Goal: Task Accomplishment & Management: Manage account settings

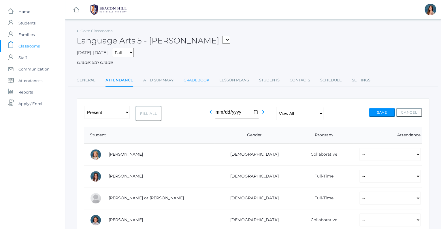
click at [186, 81] on link "Gradebook" at bounding box center [197, 81] width 26 height 12
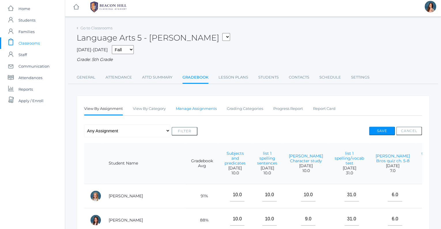
scroll to position [5, 0]
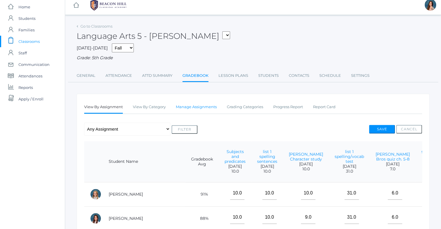
click at [206, 107] on link "Manage Assignments" at bounding box center [196, 107] width 41 height 12
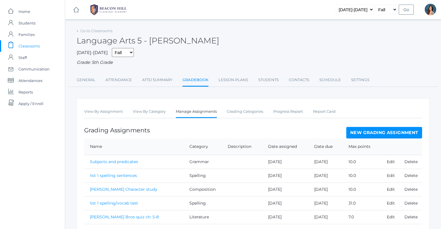
click at [362, 131] on link "New Grading Assignment" at bounding box center [384, 133] width 76 height 12
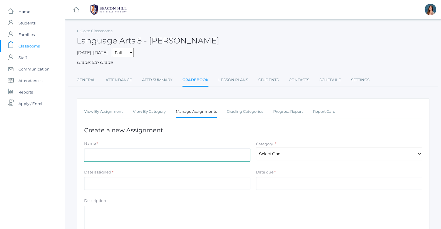
click at [107, 159] on input "Name" at bounding box center [167, 155] width 166 height 13
type input "list 5 test"
select select "1028"
click option "Spelling" at bounding box center [0, 0] width 0 height 0
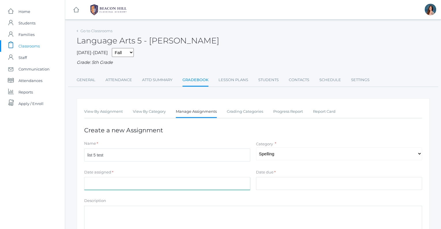
click at [100, 178] on input "Date assigned" at bounding box center [167, 183] width 166 height 13
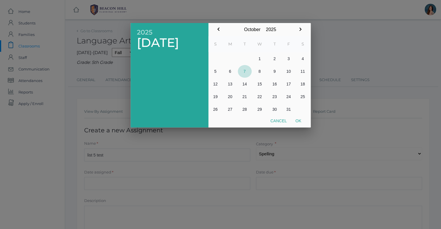
click at [242, 73] on button "7" at bounding box center [245, 71] width 14 height 13
click at [299, 119] on button "Ok" at bounding box center [298, 121] width 14 height 10
type input "[DATE]"
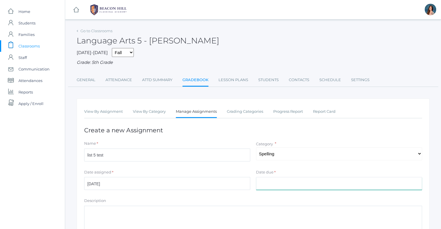
click at [259, 182] on input "Date due" at bounding box center [339, 183] width 166 height 13
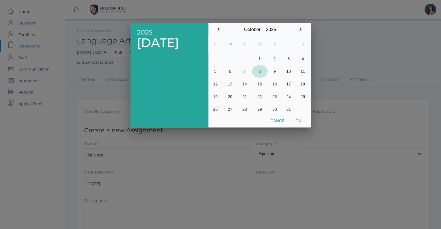
click at [259, 72] on button "8" at bounding box center [260, 71] width 16 height 13
click at [300, 120] on button "Ok" at bounding box center [298, 121] width 14 height 10
type input "[DATE]"
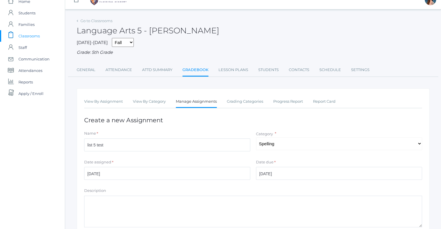
scroll to position [86, 0]
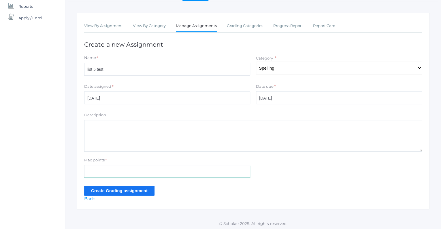
click at [93, 167] on input "Max points" at bounding box center [167, 171] width 166 height 13
type input "39"
click at [114, 189] on input "Create Grading assignment" at bounding box center [119, 191] width 70 height 10
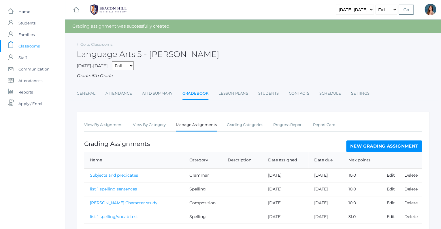
click at [390, 144] on link "New Grading Assignment" at bounding box center [384, 147] width 76 height 12
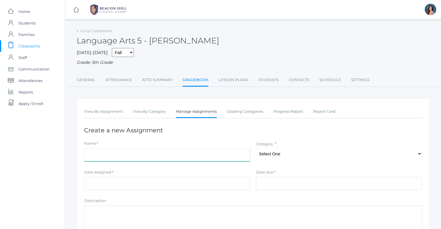
click at [95, 161] on input "Name" at bounding box center [167, 155] width 166 height 13
type input "Magician's Nephew quiz ch. 7-8"
select select "1031"
click option "Literature" at bounding box center [0, 0] width 0 height 0
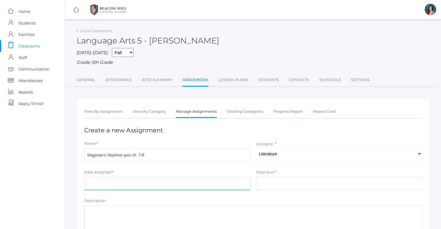
click at [126, 179] on input "Date assigned" at bounding box center [167, 183] width 166 height 13
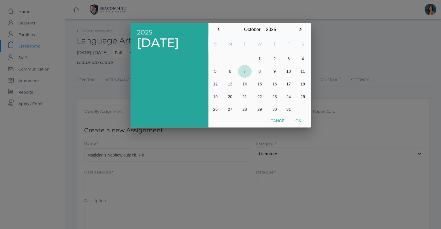
click at [249, 71] on button "7" at bounding box center [245, 71] width 14 height 13
click at [302, 123] on button "Ok" at bounding box center [298, 121] width 14 height 10
type input "[DATE]"
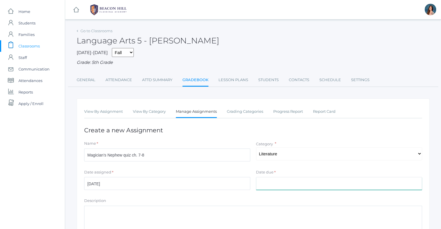
click at [261, 186] on input "Date due" at bounding box center [339, 183] width 166 height 13
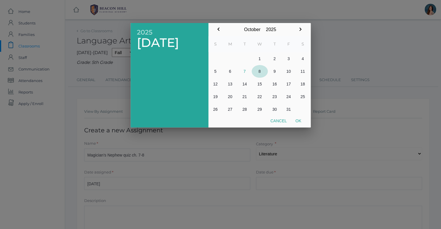
click at [259, 72] on button "8" at bounding box center [260, 71] width 16 height 13
click at [299, 119] on button "Ok" at bounding box center [298, 121] width 14 height 10
type input "[DATE]"
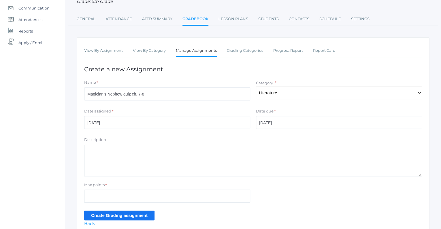
scroll to position [86, 0]
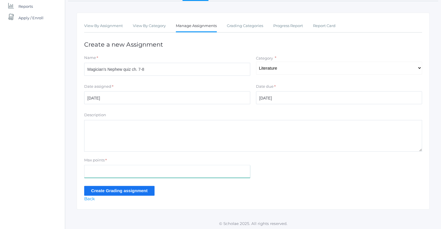
click at [92, 169] on input "Max points" at bounding box center [167, 171] width 166 height 13
type input "9"
click at [125, 189] on input "Create Grading assignment" at bounding box center [119, 191] width 70 height 10
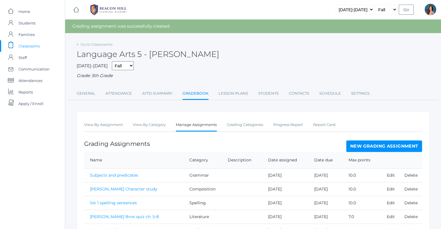
click at [195, 96] on link "Gradebook" at bounding box center [195, 94] width 26 height 12
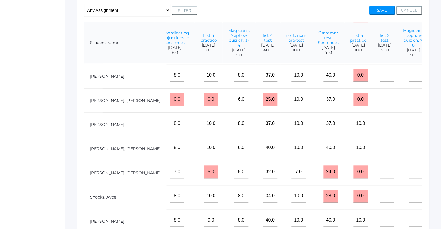
scroll to position [242, 579]
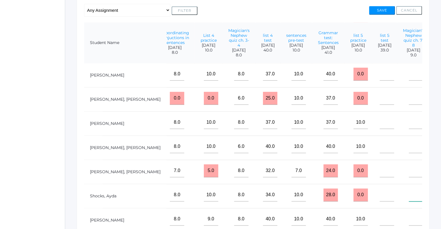
click at [409, 194] on input"] "text" at bounding box center [416, 195] width 14 height 13
type input"] "8"
click at [409, 120] on input"] "text" at bounding box center [416, 122] width 14 height 13
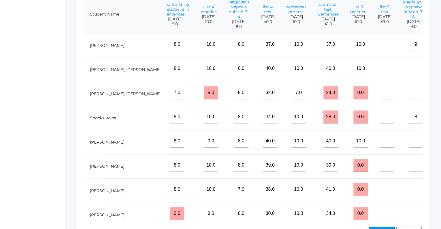
scroll to position [191, 0]
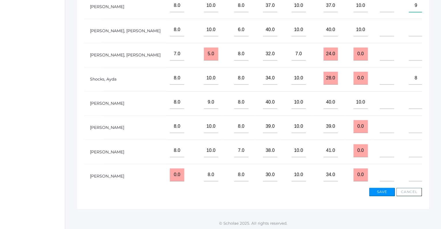
type input"] "9"
click at [409, 173] on input"] "text" at bounding box center [416, 175] width 14 height 13
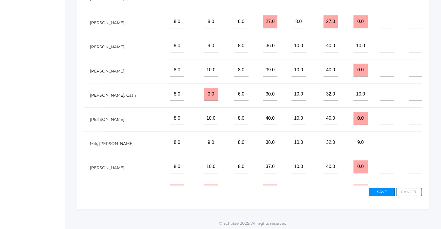
scroll to position [76, 579]
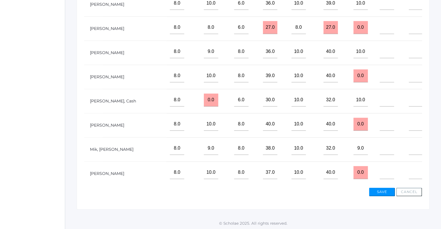
type input"] "9"
click at [409, 78] on input"] "text" at bounding box center [416, 75] width 14 height 13
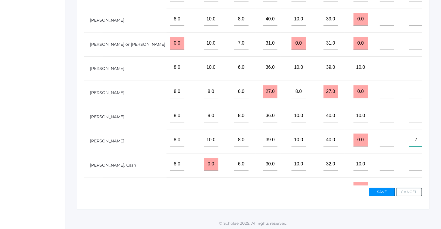
scroll to position [0, 579]
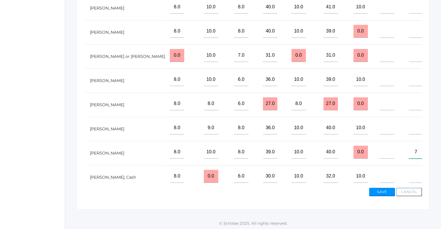
type input"] "7"
click at [409, 54] on input"] "text" at bounding box center [416, 55] width 14 height 13
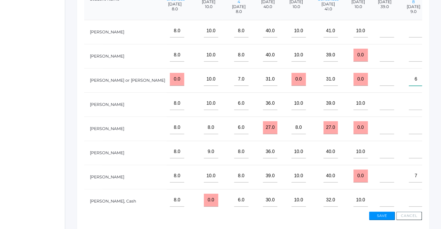
type input"] "6"
click at [409, 56] on input"] "text" at bounding box center [416, 55] width 14 height 13
type input"] "9"
click at [409, 131] on input"] "text" at bounding box center [416, 127] width 14 height 13
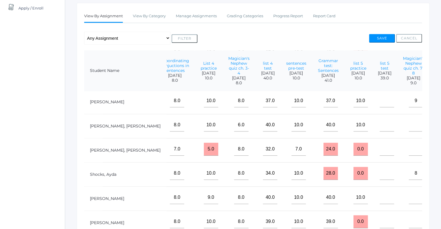
scroll to position [91, 0]
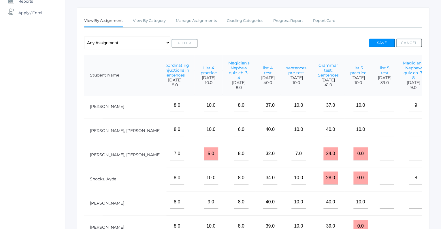
type input"] "8"
click at [387, 121] on td at bounding box center [384, 131] width 25 height 24
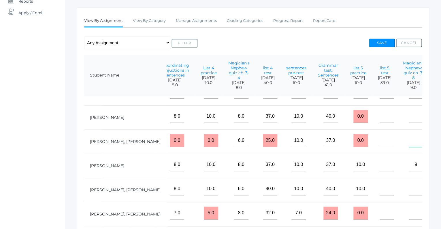
click at [413, 141] on input"] "text" at bounding box center [416, 140] width 14 height 13
type input"] "7"
click at [412, 188] on input"] "text" at bounding box center [416, 189] width 14 height 13
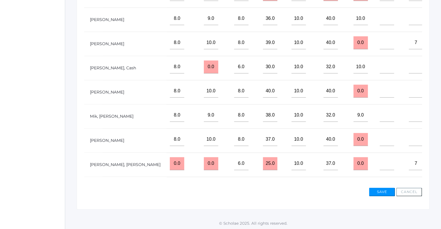
scroll to position [109, 579]
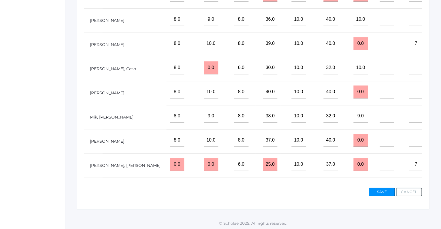
type input"] "9"
click at [409, 69] on input"] "text" at bounding box center [416, 67] width 14 height 13
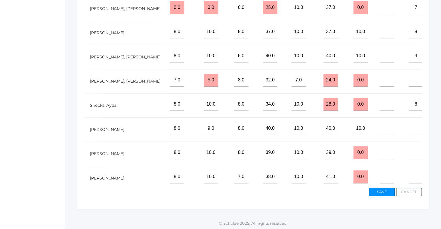
scroll to position [292, 579]
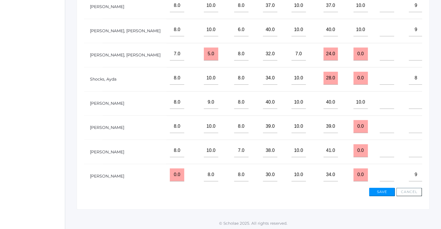
type input"] "8"
click at [409, 124] on input"] "text" at bounding box center [416, 126] width 14 height 13
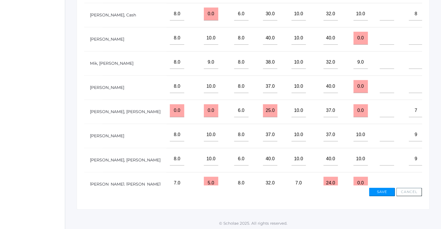
scroll to position [103, 579]
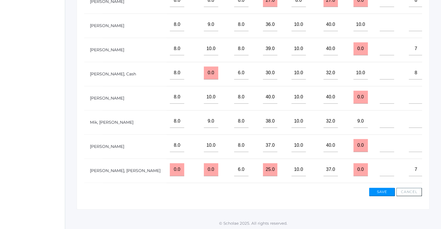
type input"] "5"
click at [380, 49] on input"] "text" at bounding box center [387, 48] width 14 height 13
type input"] "38"
click at [380, 172] on input"] "text" at bounding box center [387, 169] width 14 height 13
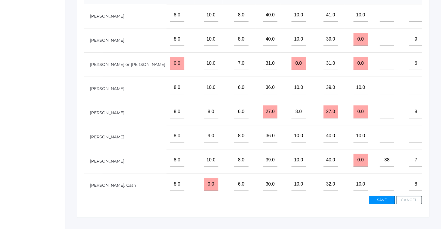
scroll to position [182, 0]
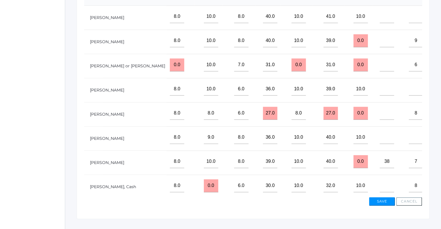
type input"] "32"
click at [380, 43] on input"] "text" at bounding box center [387, 40] width 14 height 13
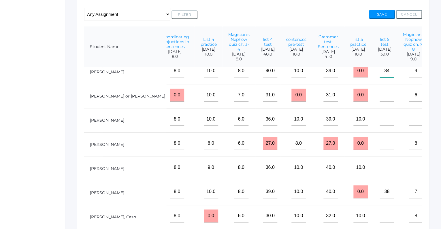
scroll to position [32, 579]
type input"] "34"
click at [380, 141] on input"] "text" at bounding box center [387, 143] width 14 height 13
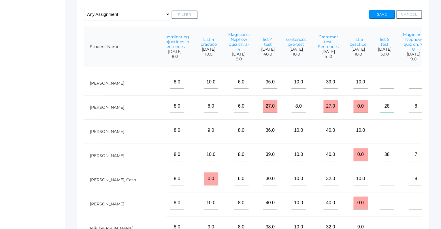
scroll to position [97, 579]
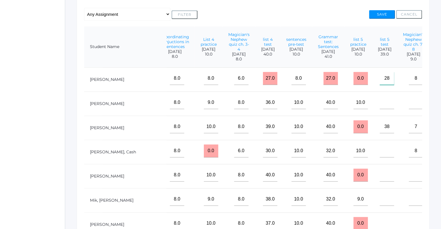
type input"] "28"
click at [380, 151] on input"] "text" at bounding box center [387, 151] width 14 height 13
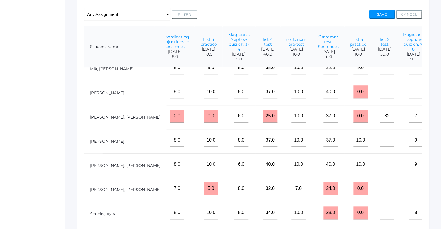
scroll to position [232, 579]
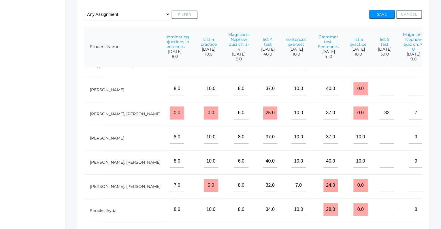
type input"] "35"
click at [380, 157] on input"] "text" at bounding box center [387, 161] width 14 height 13
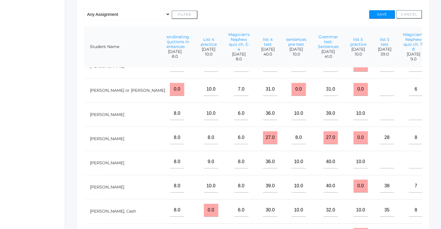
scroll to position [11, 579]
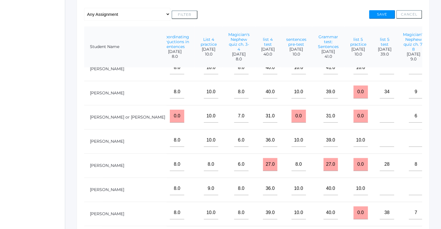
type input"] "34"
click at [380, 118] on input"] "text" at bounding box center [387, 116] width 14 height 13
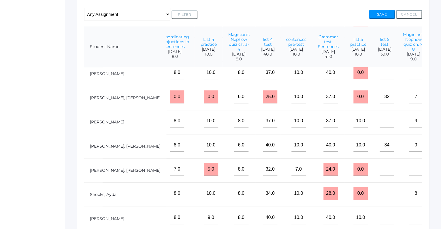
scroll to position [275, 579]
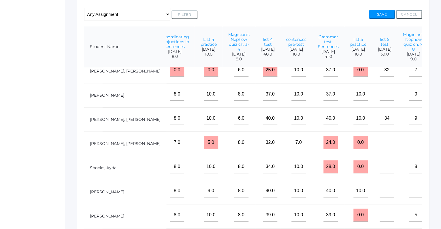
type input"] "28"
click at [380, 167] on input"] "text" at bounding box center [387, 167] width 14 height 13
type input"] "30"
click at [379, 14] on button "Save" at bounding box center [382, 14] width 26 height 9
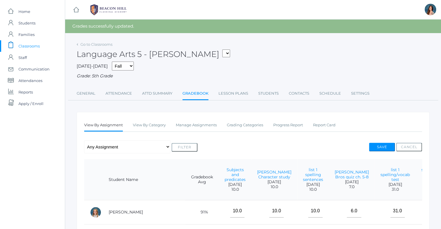
click at [222, 50] on select "05ART - Art 5 Salazar 05CITIZEN - Citizenship and Stewardship 5 Salazar 05CITIZ…" at bounding box center [226, 54] width 8 height 8
select select "1965"
click option "05SCI - Science 5 [PERSON_NAME]" at bounding box center [0, 0] width 0 height 0
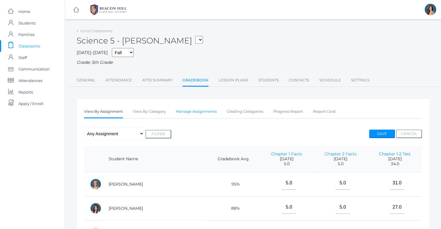
click at [206, 110] on link "Manage Assignments" at bounding box center [196, 112] width 41 height 12
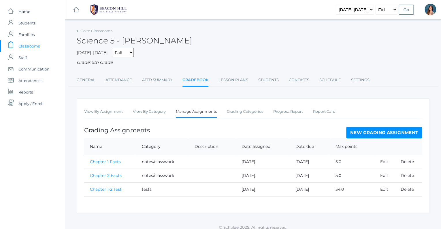
click at [394, 133] on link "New Grading Assignment" at bounding box center [384, 133] width 76 height 12
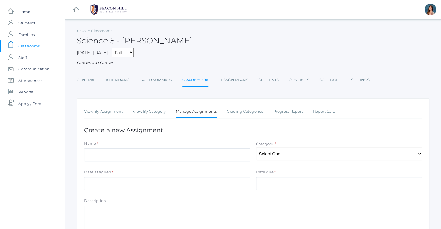
click at [138, 145] on div "Name *" at bounding box center [167, 145] width 166 height 8
click at [123, 149] on input "Name" at bounding box center [167, 155] width 166 height 13
type input "Neptune Notes"
select select "1044"
click option "notes/classwork" at bounding box center [0, 0] width 0 height 0
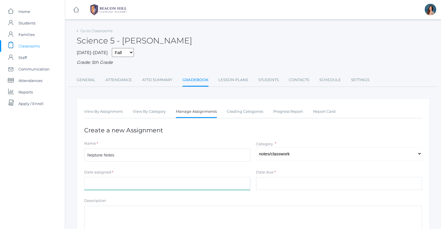
click at [129, 177] on input "Date assigned" at bounding box center [167, 183] width 166 height 13
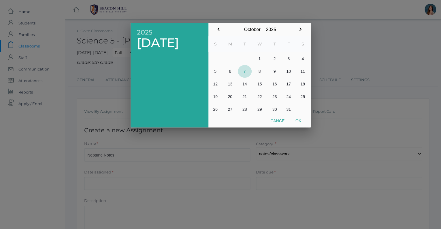
click at [244, 70] on button "7" at bounding box center [245, 71] width 14 height 13
click at [300, 121] on button "Ok" at bounding box center [298, 121] width 14 height 10
type input "[DATE]"
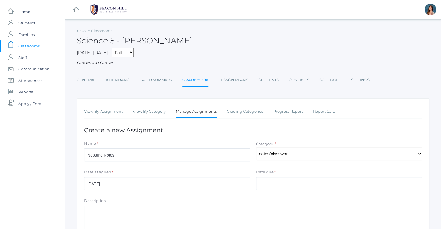
click at [269, 179] on input "Date due" at bounding box center [339, 183] width 166 height 13
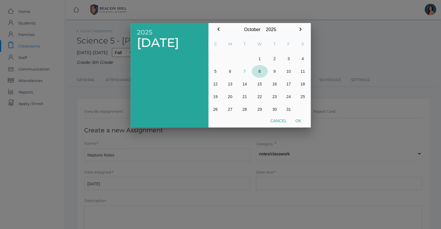
click at [260, 71] on button "8" at bounding box center [260, 71] width 16 height 13
click at [299, 121] on button "Ok" at bounding box center [298, 121] width 14 height 10
type input "[DATE]"
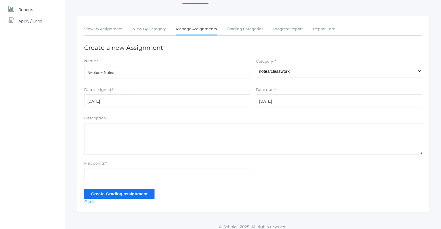
scroll to position [86, 0]
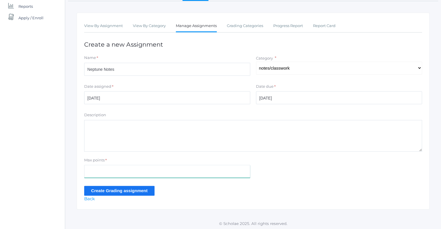
click at [107, 169] on input "Max points" at bounding box center [167, 171] width 166 height 13
type input "6"
click at [108, 188] on input "Create Grading assignment" at bounding box center [119, 191] width 70 height 10
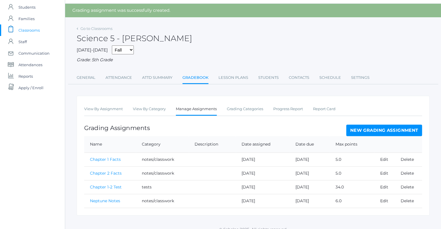
scroll to position [21, 0]
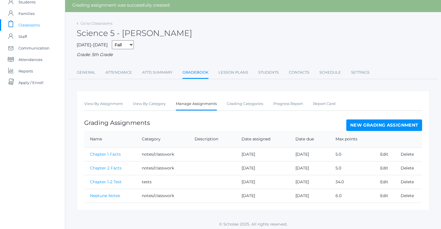
click at [103, 195] on link "Neptune Notes" at bounding box center [105, 195] width 30 height 5
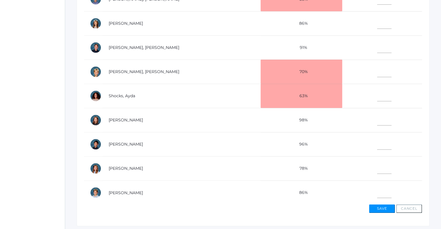
scroll to position [191, 0]
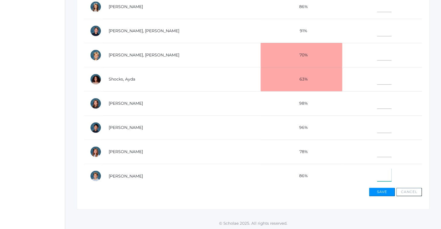
click at [377, 175] on input"] "text" at bounding box center [384, 175] width 14 height 13
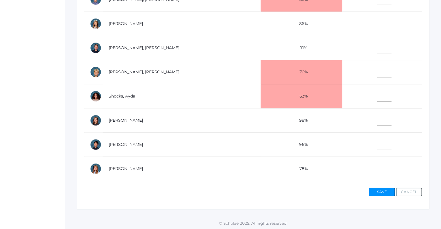
scroll to position [229, 0]
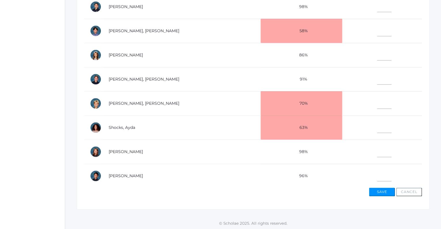
type input"] "0"
click at [377, 53] on input"] "text" at bounding box center [384, 54] width 14 height 13
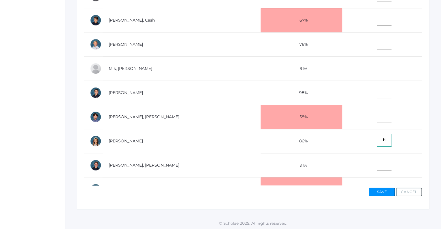
scroll to position [137, 0]
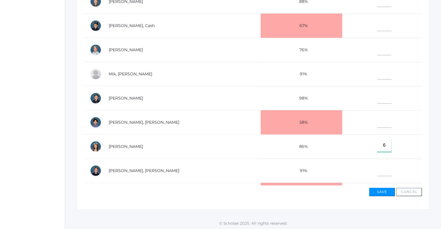
type input"] "6"
click at [377, 25] on input"] "text" at bounding box center [384, 24] width 14 height 13
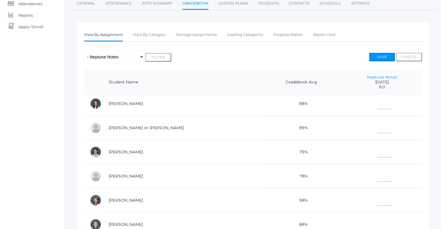
scroll to position [27, 0]
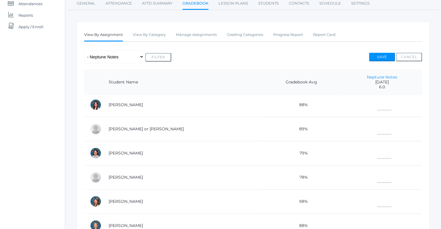
type input"] "6"
click at [377, 128] on input"] "text" at bounding box center [384, 128] width 14 height 13
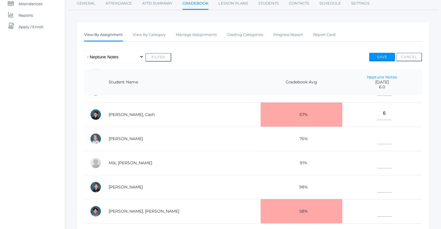
scroll to position [183, 0]
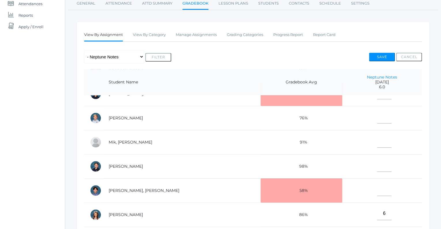
type input"] "3"
click at [377, 188] on input"] "text" at bounding box center [384, 189] width 14 height 13
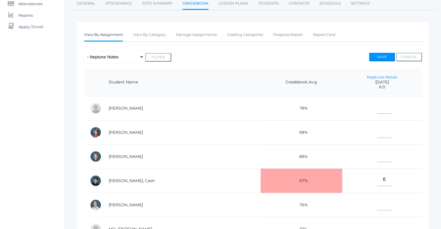
scroll to position [86, 0]
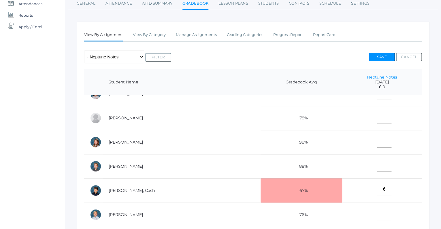
type input"] "6"
click at [377, 120] on input"] "text" at bounding box center [384, 117] width 14 height 13
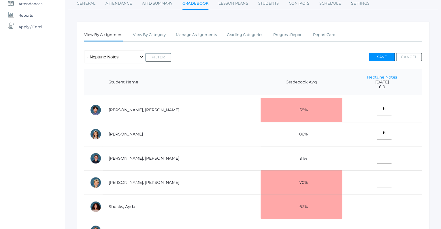
scroll to position [264, 0]
type input"] "6"
click at [377, 158] on input"] "text" at bounding box center [384, 157] width 14 height 13
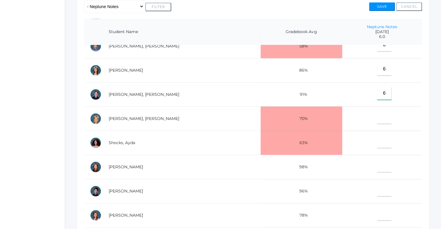
scroll to position [163, 0]
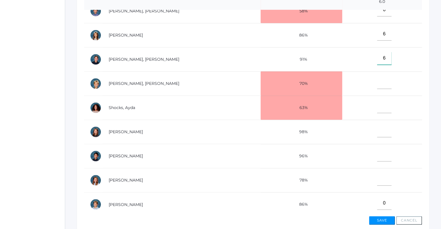
type input"] "6"
click at [377, 153] on input"] "text" at bounding box center [384, 155] width 14 height 13
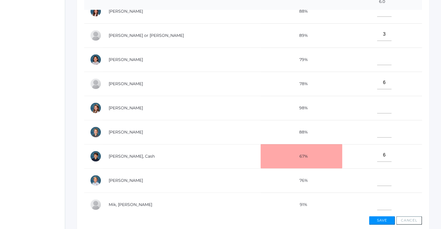
scroll to position [0, 0]
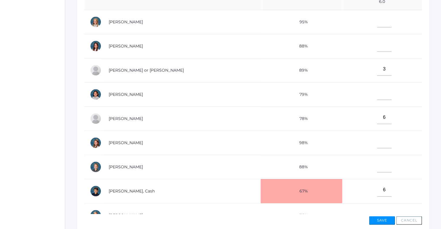
type input"] "6"
click at [377, 45] on input"] "text" at bounding box center [384, 45] width 14 height 13
type input"] "6"
click at [377, 164] on input"] "text" at bounding box center [384, 166] width 14 height 13
type input"] "5"
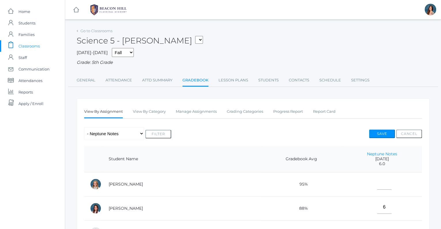
type input"] "6"
click at [195, 36] on select "05ART - Art 5 Salazar 05CITIZEN - Citizenship and Stewardship 5 Salazar 05CITIZ…" at bounding box center [199, 40] width 8 height 8
select select "1966"
click option "05SOCS - Social Studies 5 Salazar" at bounding box center [0, 0] width 0 height 0
click at [195, 36] on select "05ART - Art 5 Salazar 05CITIZEN - Citizenship and Stewardship 5 Salazar 05CITIZ…" at bounding box center [199, 40] width 8 height 8
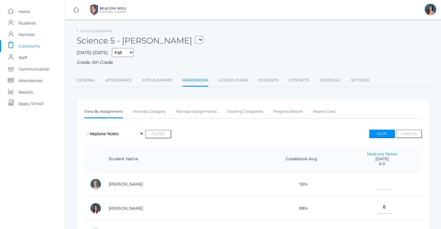
click option "05SOCS - Social Studies 5 Salazar" at bounding box center [0, 0] width 0 height 0
click at [31, 47] on span "Classrooms" at bounding box center [28, 46] width 21 height 12
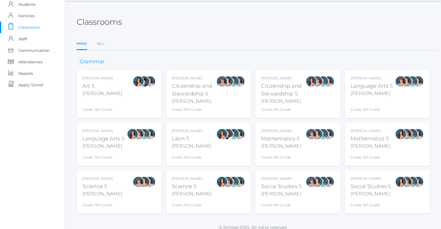
scroll to position [24, 0]
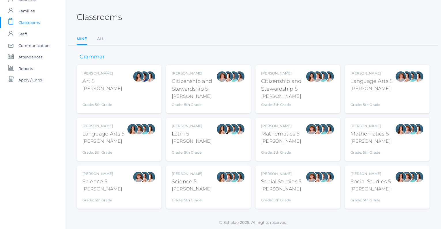
click at [372, 180] on div "Social Studies 5" at bounding box center [371, 182] width 40 height 8
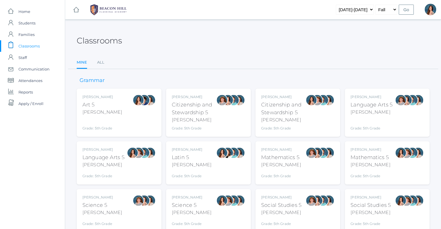
click at [355, 164] on div "[PERSON_NAME]" at bounding box center [371, 165] width 40 height 7
